Goal: Information Seeking & Learning: Learn about a topic

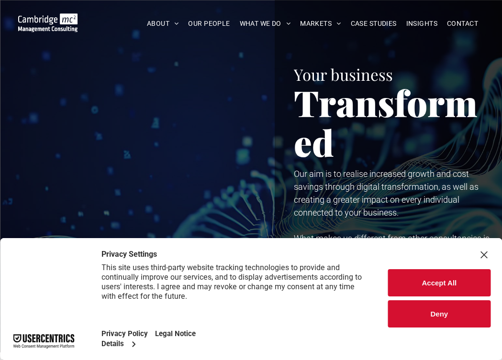
click at [444, 277] on button "Accept All" at bounding box center [439, 282] width 102 height 27
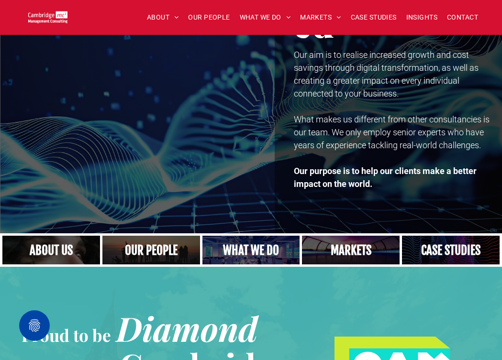
scroll to position [120, 0]
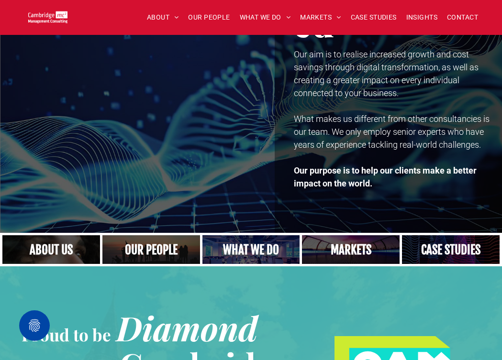
click at [462, 254] on link at bounding box center [450, 250] width 103 height 31
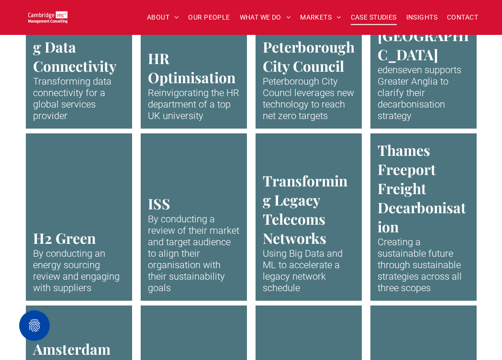
scroll to position [1588, 0]
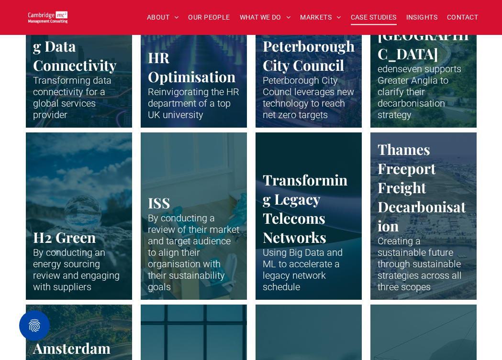
click at [407, 53] on link "Aerial view of a train in a green landscape." at bounding box center [423, 44] width 112 height 178
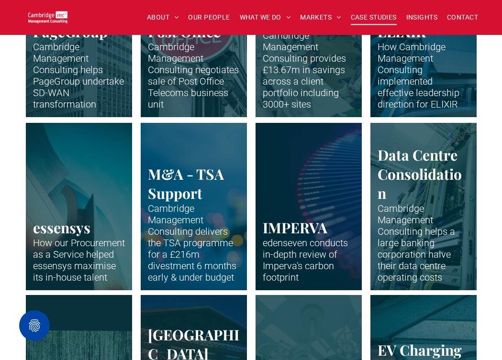
scroll to position [564, 0]
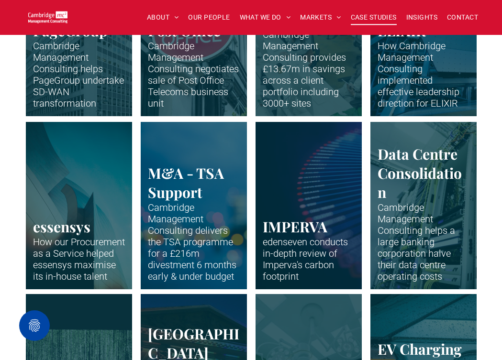
click at [420, 80] on link "Office building of PageGroup in Madison Avenue, New York" at bounding box center [423, 33] width 112 height 178
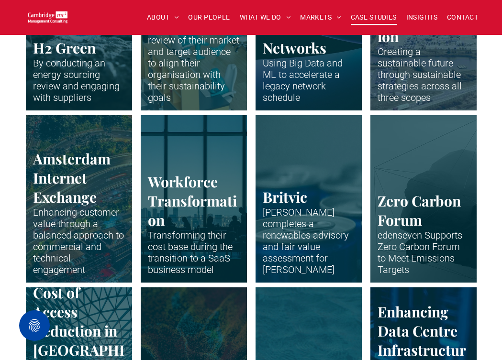
scroll to position [1823, 0]
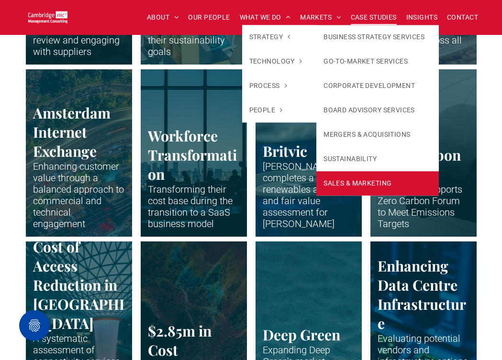
click at [355, 187] on link "SALES & MARKETING" at bounding box center [377, 183] width 123 height 24
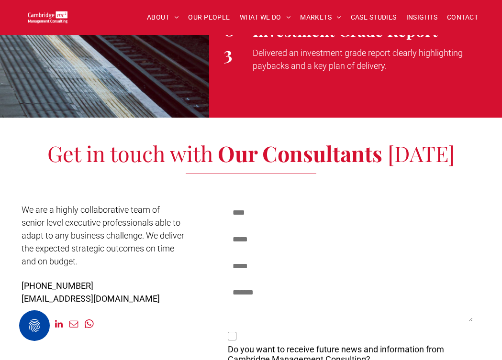
scroll to position [1929, 0]
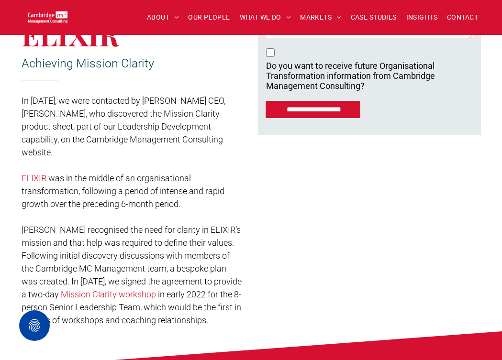
scroll to position [406, 0]
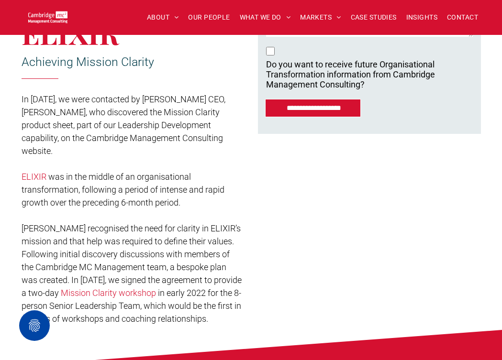
click at [44, 178] on link "ELIXIR" at bounding box center [34, 177] width 25 height 10
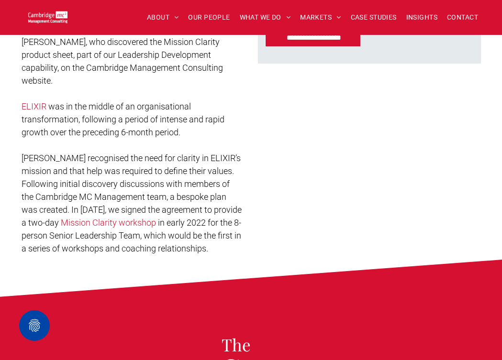
scroll to position [492, 0]
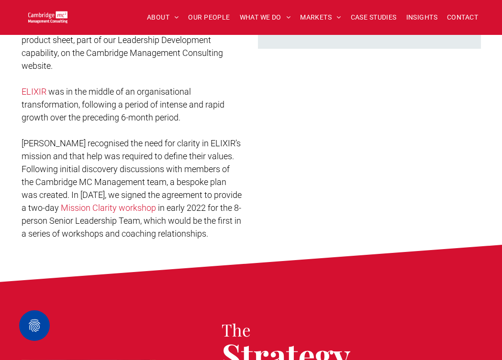
click at [140, 205] on link "Mission Clarity workshop" at bounding box center [108, 208] width 95 height 10
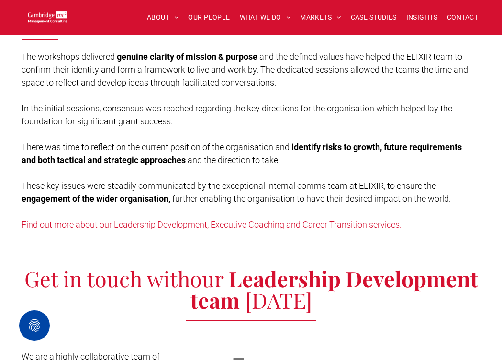
scroll to position [2436, 0]
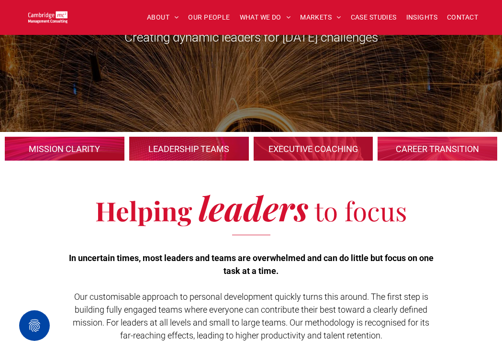
scroll to position [74, 0]
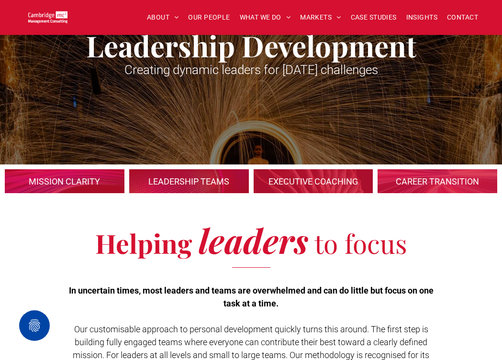
click at [79, 185] on link at bounding box center [64, 181] width 127 height 25
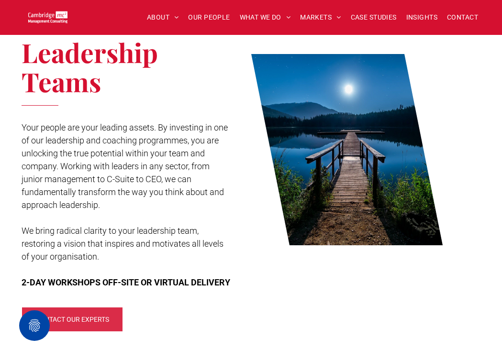
scroll to position [888, 0]
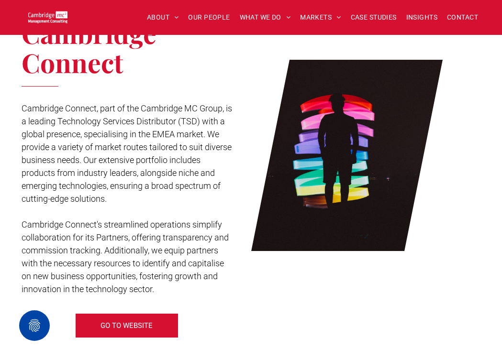
scroll to position [537, 0]
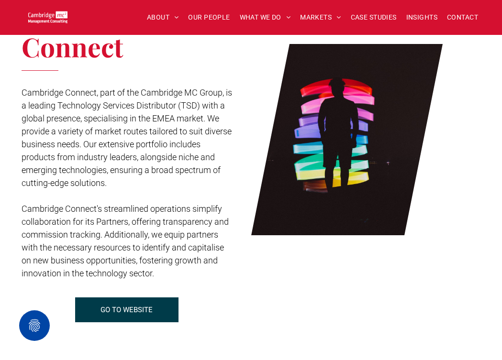
click at [146, 308] on span "GO TO WEBSITE" at bounding box center [127, 310] width 52 height 9
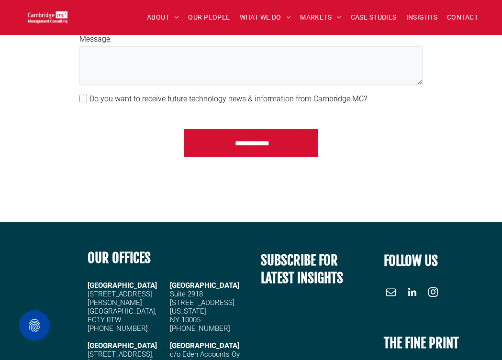
scroll to position [2023, 0]
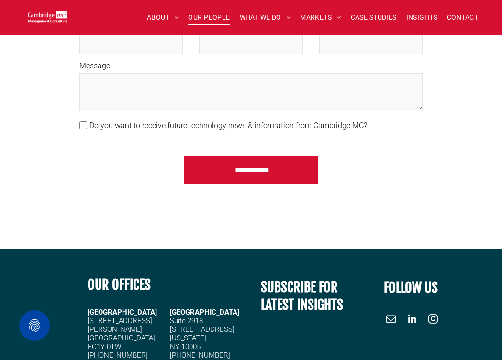
click at [203, 22] on span "OUR PEOPLE" at bounding box center [209, 17] width 42 height 15
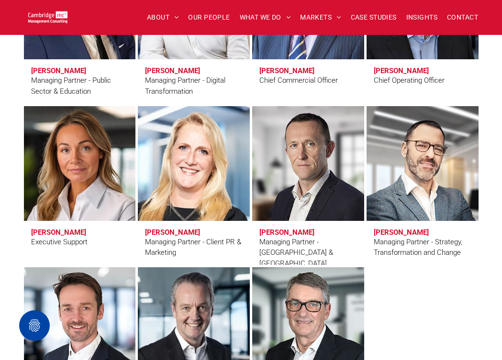
scroll to position [820, 0]
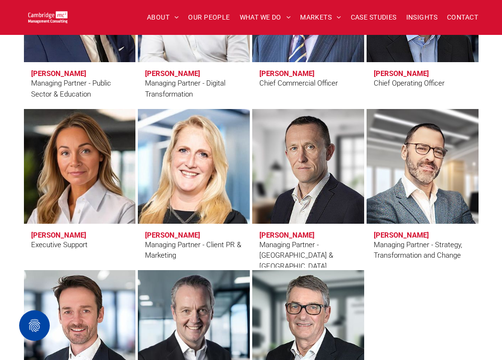
click at [213, 208] on link at bounding box center [194, 167] width 119 height 122
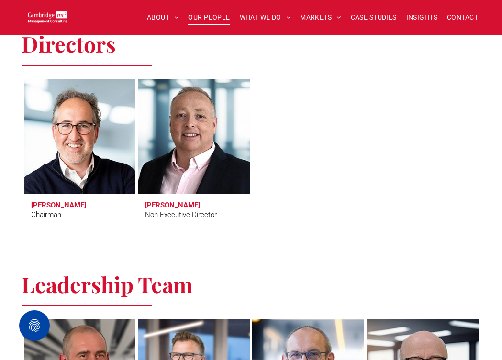
scroll to position [445, 0]
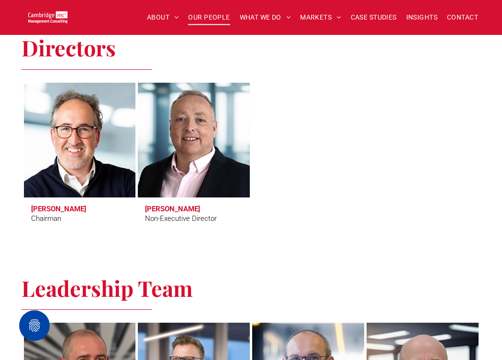
click at [117, 140] on link at bounding box center [79, 140] width 119 height 122
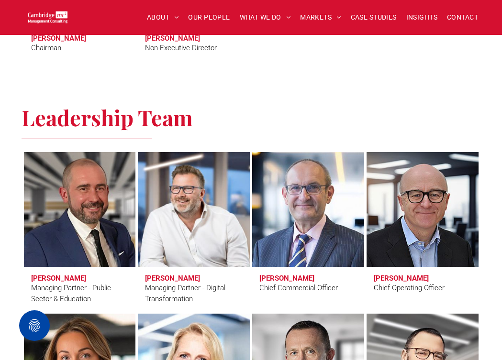
scroll to position [597, 0]
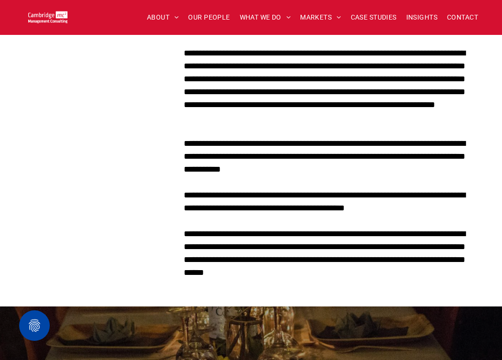
scroll to position [637, 0]
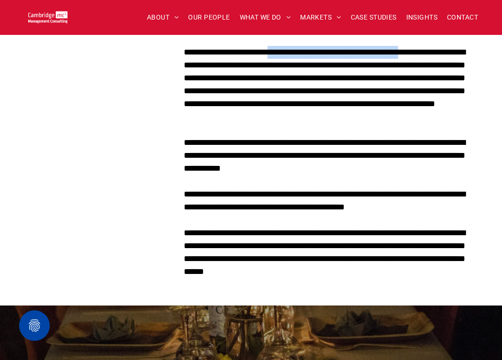
drag, startPoint x: 278, startPoint y: 54, endPoint x: 426, endPoint y: 52, distance: 147.9
click at [426, 52] on p "**********" at bounding box center [332, 85] width 297 height 78
copy p "**********"
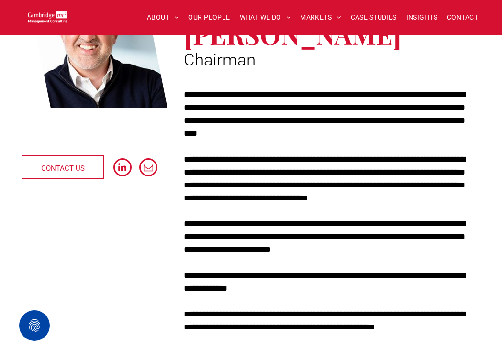
scroll to position [188, 0]
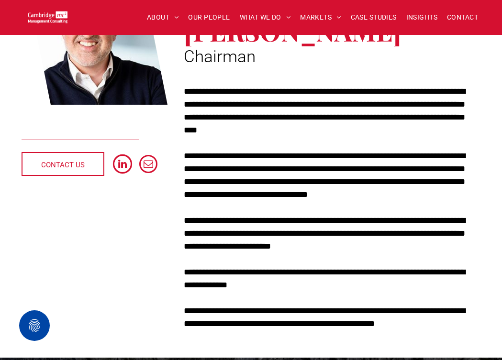
click at [129, 166] on span "linkedin" at bounding box center [122, 164] width 19 height 19
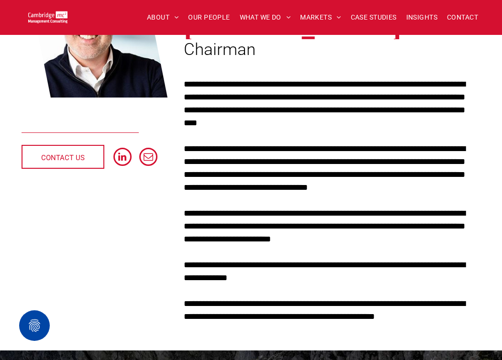
scroll to position [202, 0]
